Goal: Connect with others: Connect with others

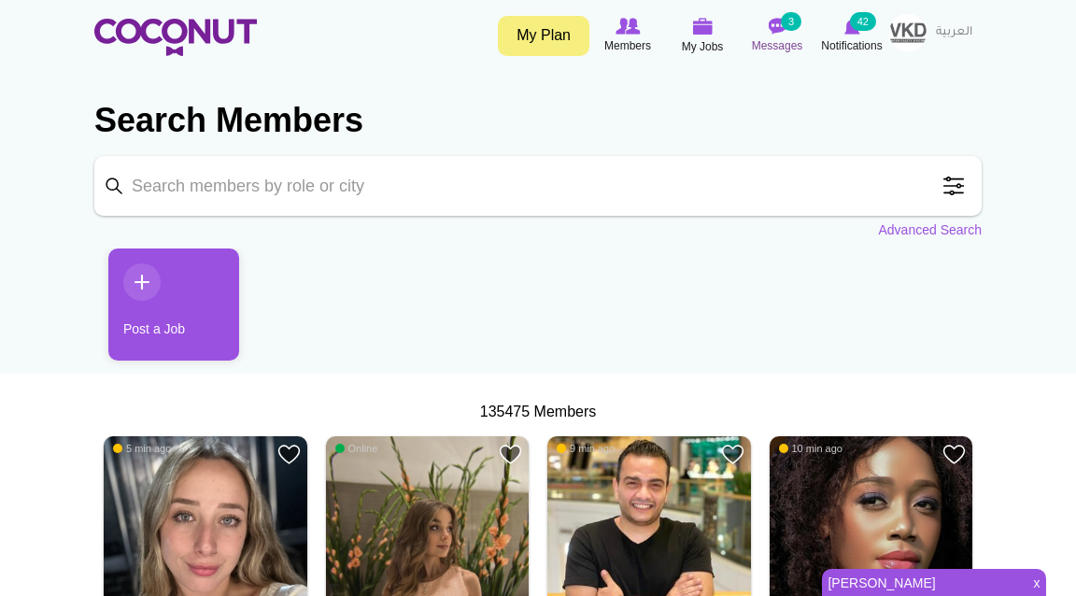
click at [768, 32] on img at bounding box center [777, 26] width 19 height 17
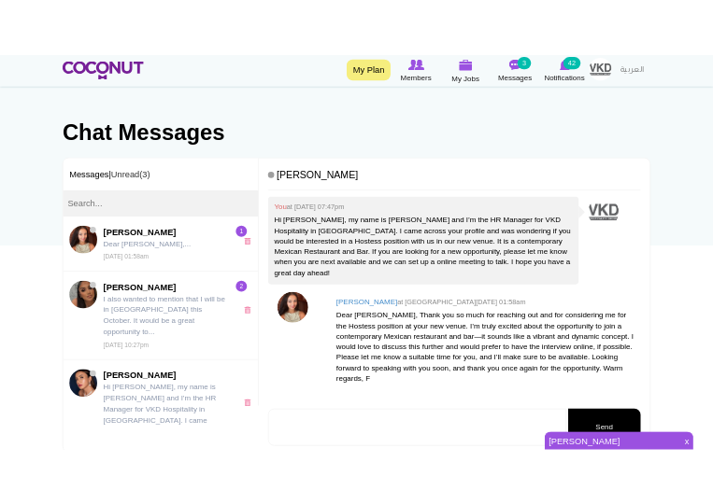
scroll to position [131, 0]
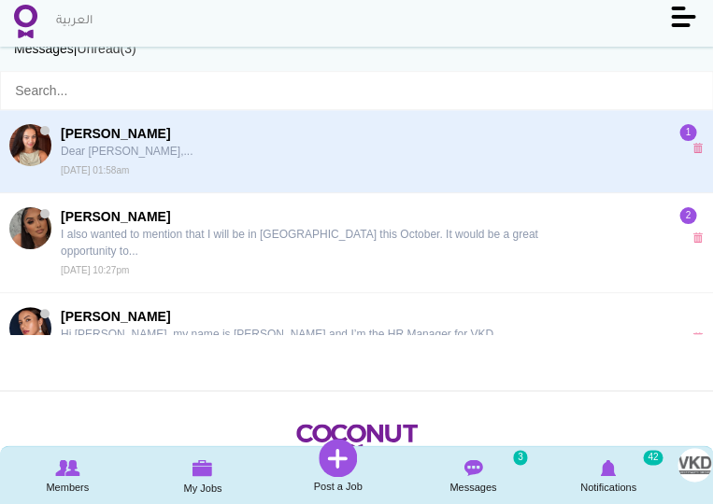
click at [110, 134] on span "[PERSON_NAME]" at bounding box center [304, 133] width 486 height 19
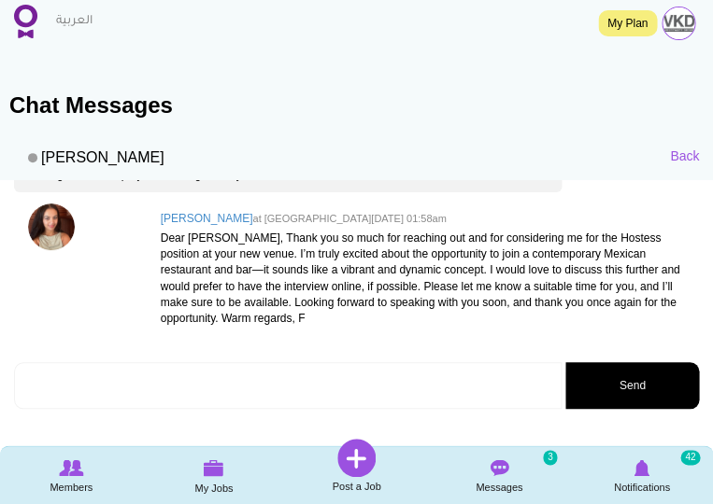
scroll to position [30, 0]
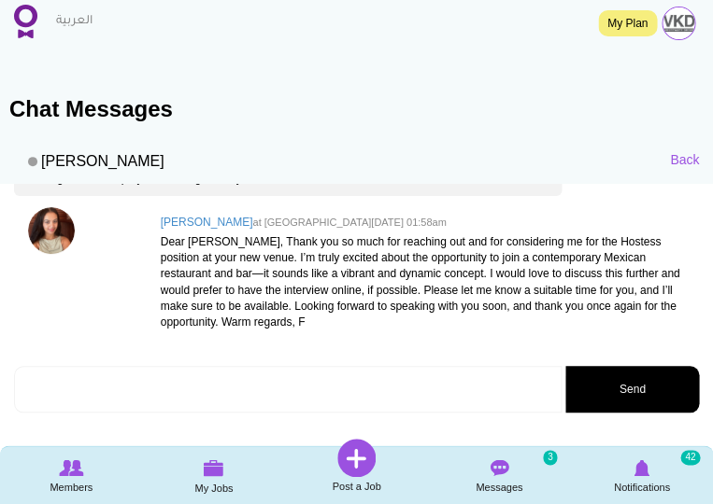
click at [55, 223] on img at bounding box center [51, 230] width 47 height 47
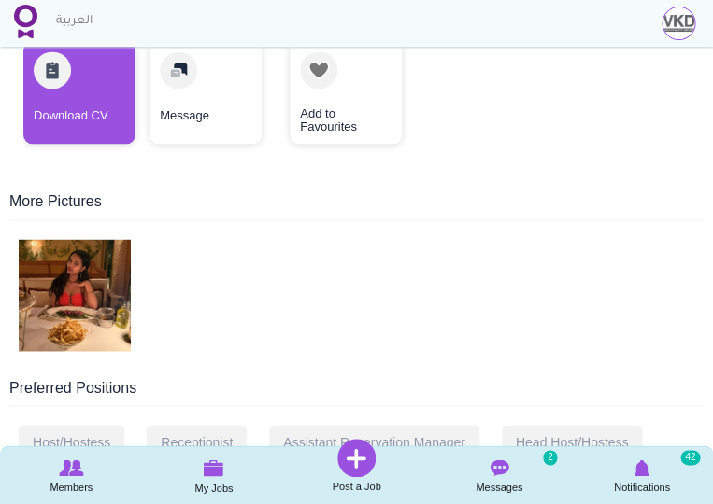
scroll to position [403, 0]
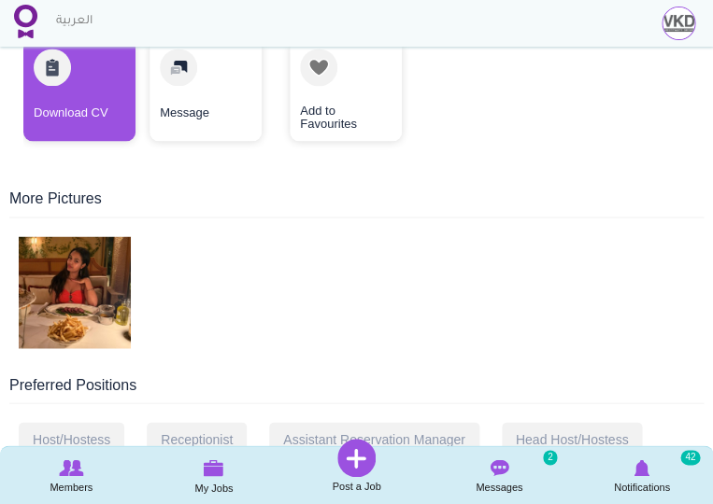
click at [100, 253] on img at bounding box center [75, 292] width 112 height 112
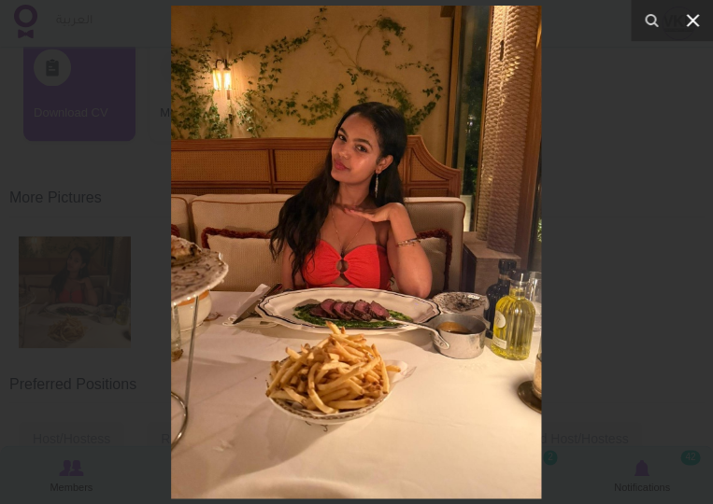
click at [693, 25] on icon at bounding box center [692, 20] width 22 height 22
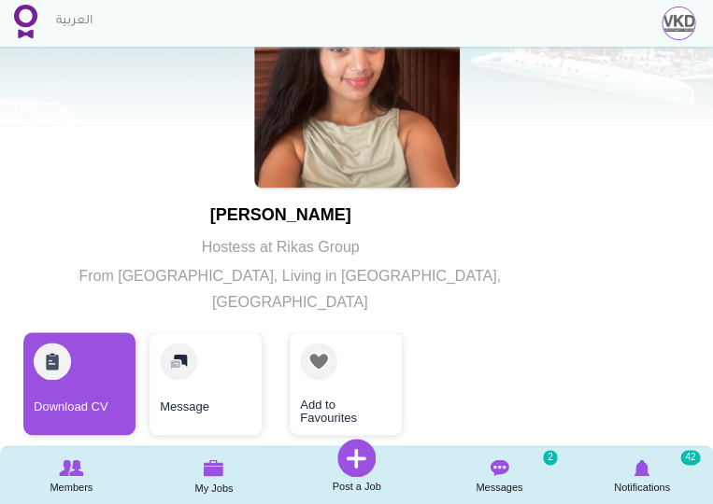
scroll to position [112, 0]
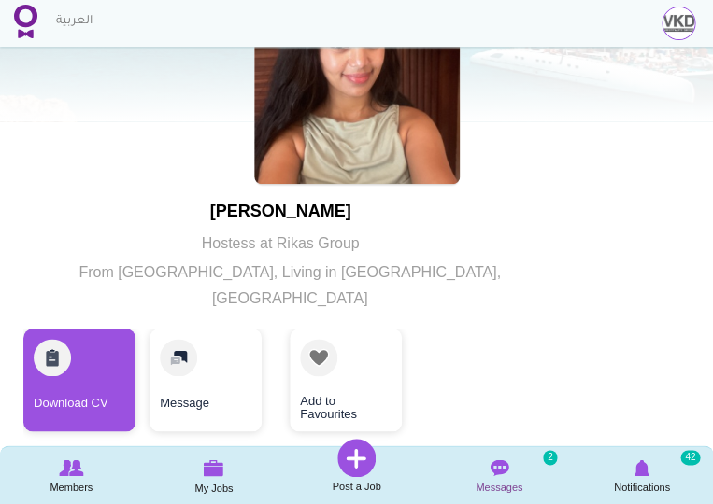
click at [484, 468] on icon at bounding box center [500, 468] width 134 height 21
